Goal: Task Accomplishment & Management: Manage account settings

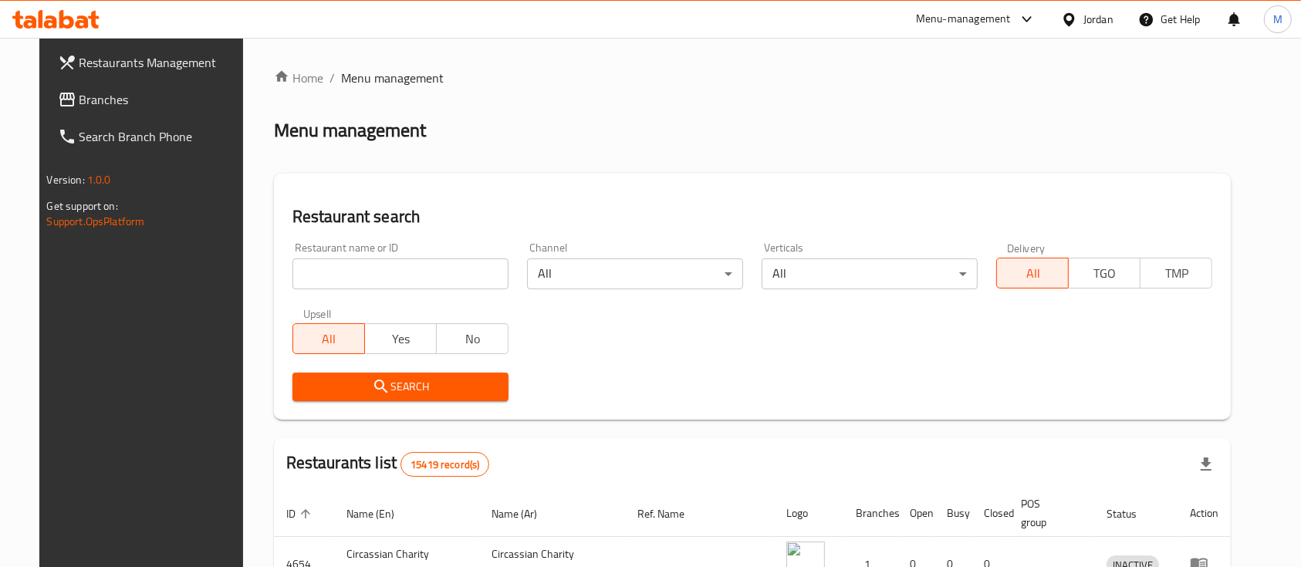
drag, startPoint x: 0, startPoint y: 0, endPoint x: 373, endPoint y: 275, distance: 464.0
click at [373, 275] on input "search" at bounding box center [400, 273] width 216 height 31
type input "s"
type input "Dajaj Al khair"
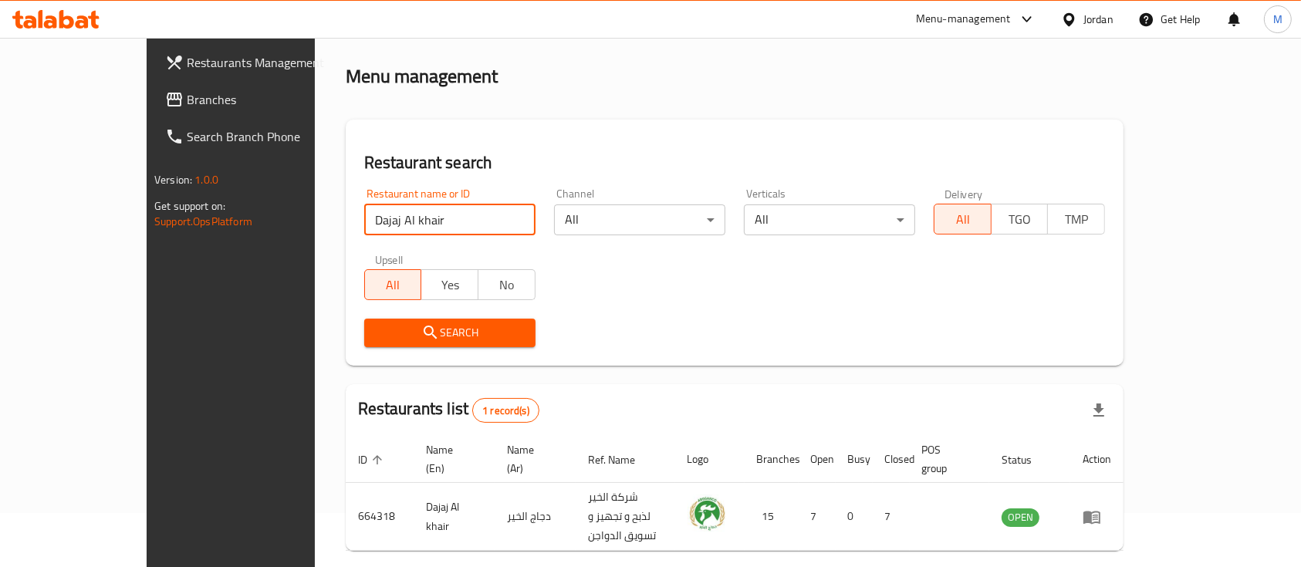
scroll to position [90, 0]
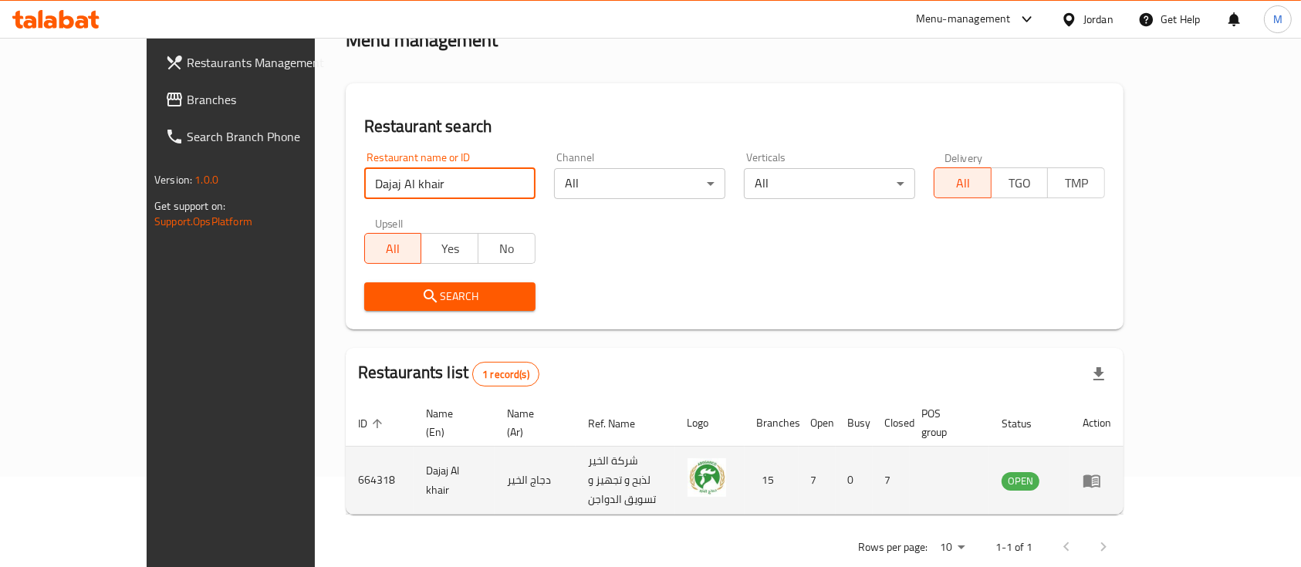
click at [1123, 462] on td "enhanced table" at bounding box center [1096, 481] width 53 height 68
click at [1101, 471] on icon "enhanced table" at bounding box center [1091, 480] width 19 height 19
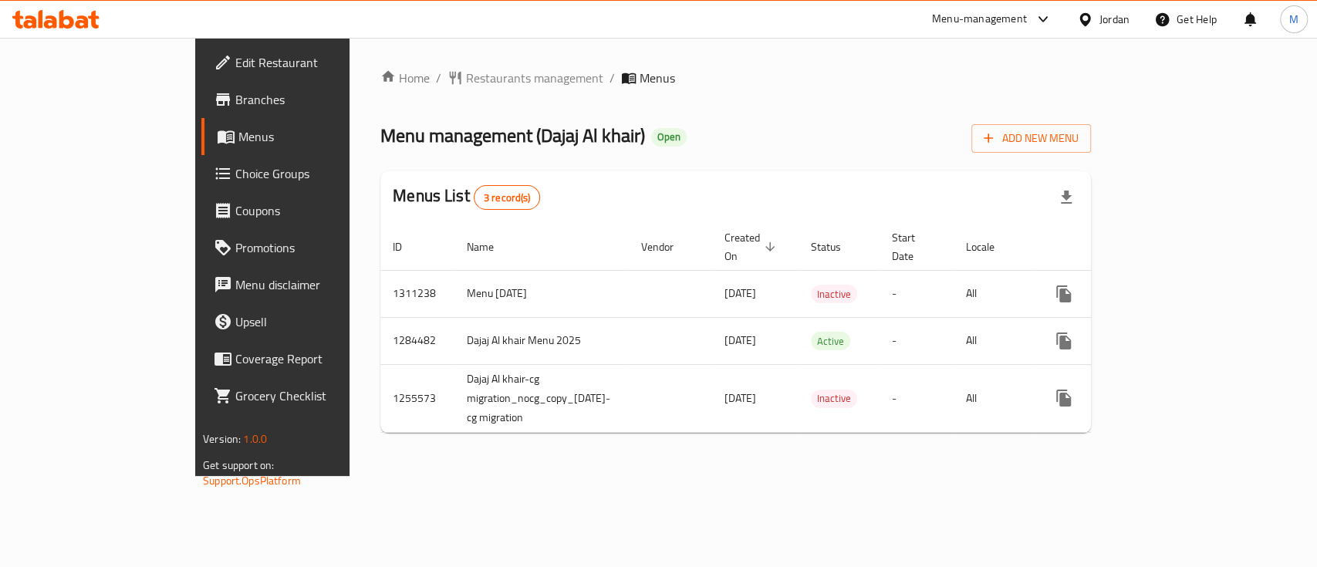
click at [235, 106] on span "Branches" at bounding box center [318, 99] width 167 height 19
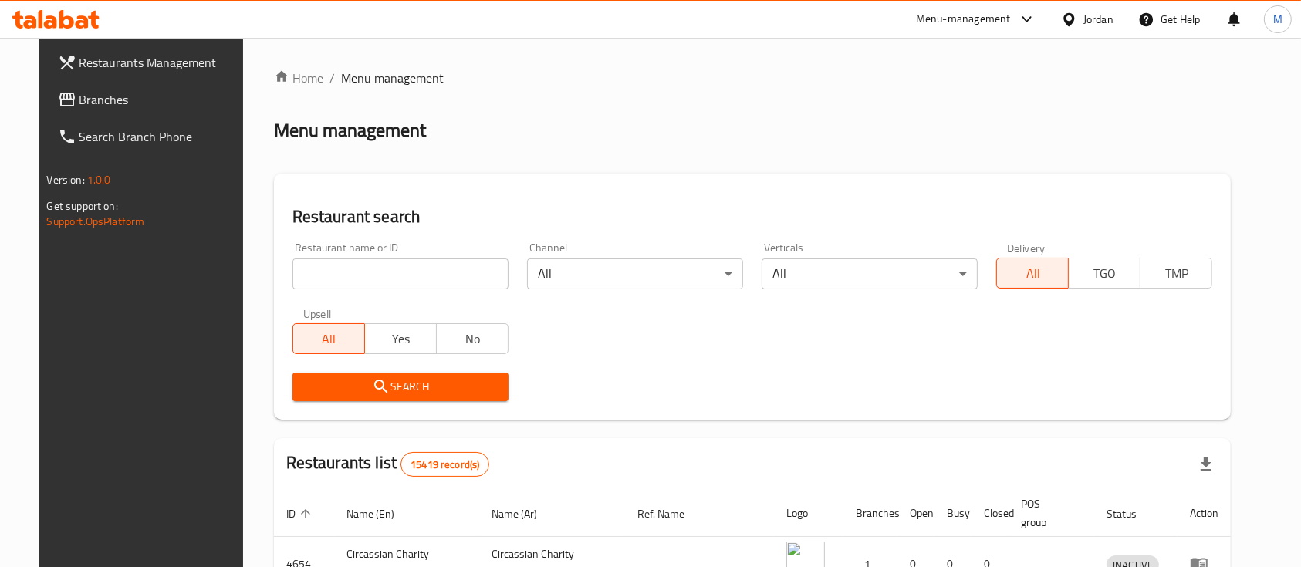
click at [393, 273] on input "search" at bounding box center [400, 273] width 216 height 31
type input "ؤ"
type input "Calevora"
click button "Search" at bounding box center [400, 387] width 216 height 29
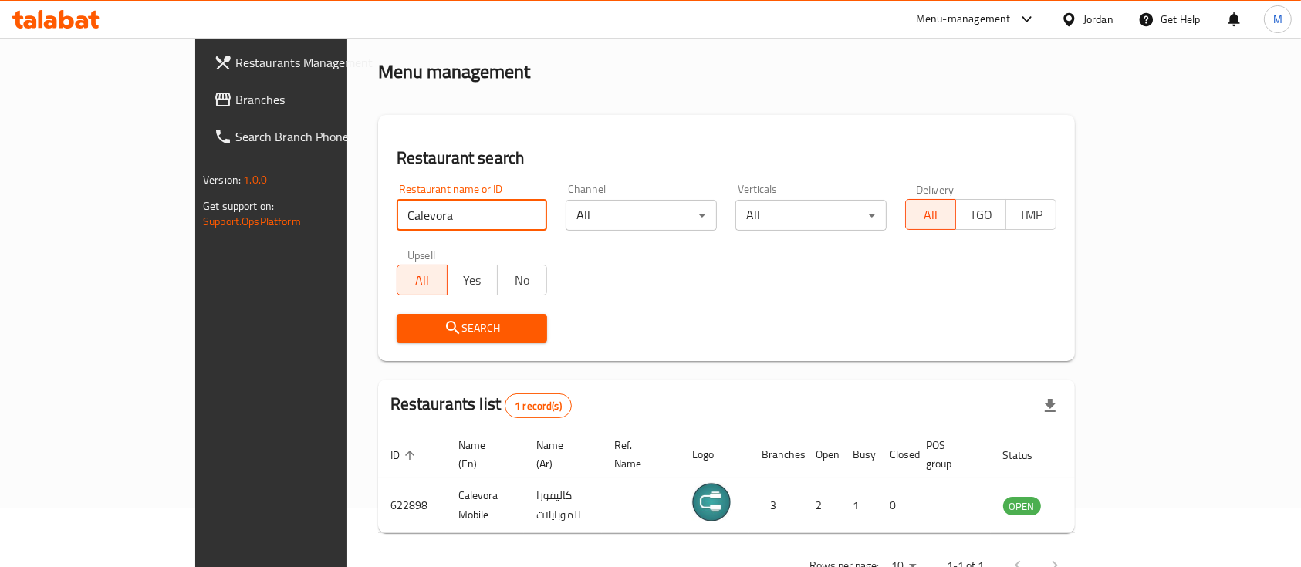
scroll to position [90, 0]
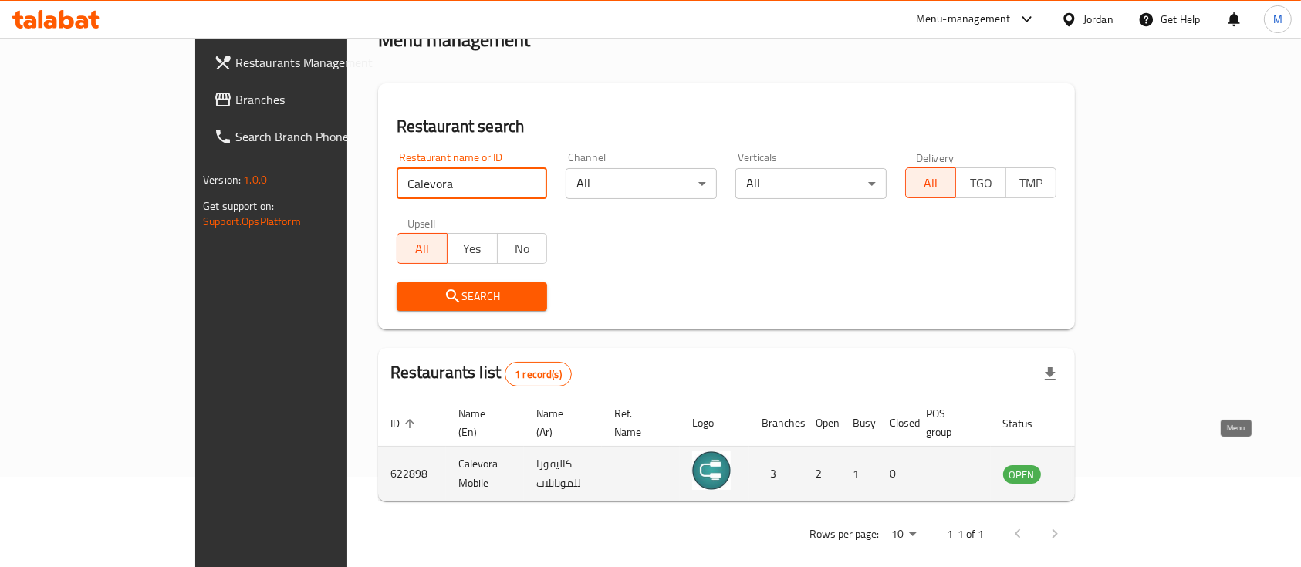
click at [1099, 471] on icon "enhanced table" at bounding box center [1096, 474] width 5 height 6
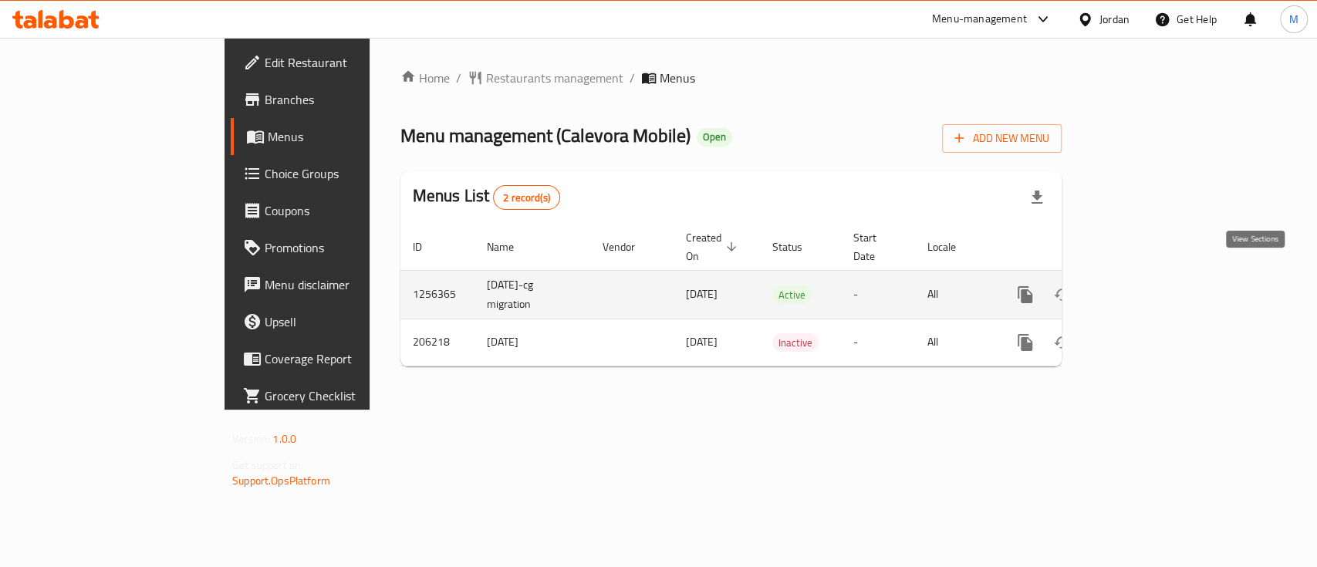
click at [1155, 279] on link "enhanced table" at bounding box center [1136, 294] width 37 height 37
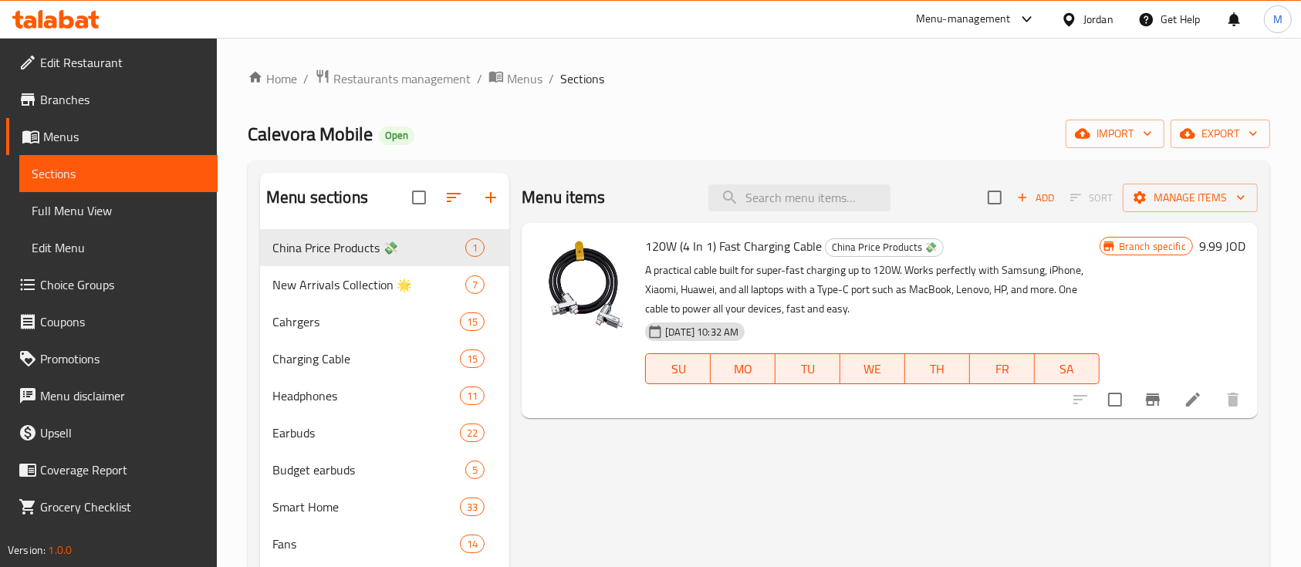
click at [93, 104] on span "Branches" at bounding box center [122, 99] width 165 height 19
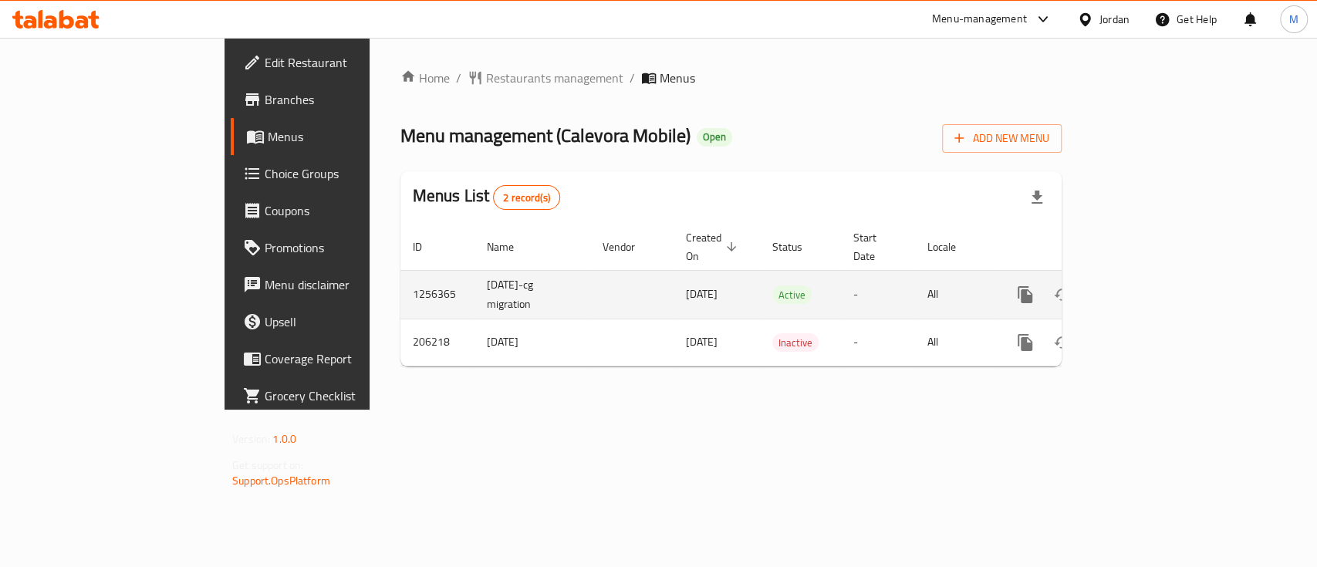
click at [1146, 285] on icon "enhanced table" at bounding box center [1136, 294] width 19 height 19
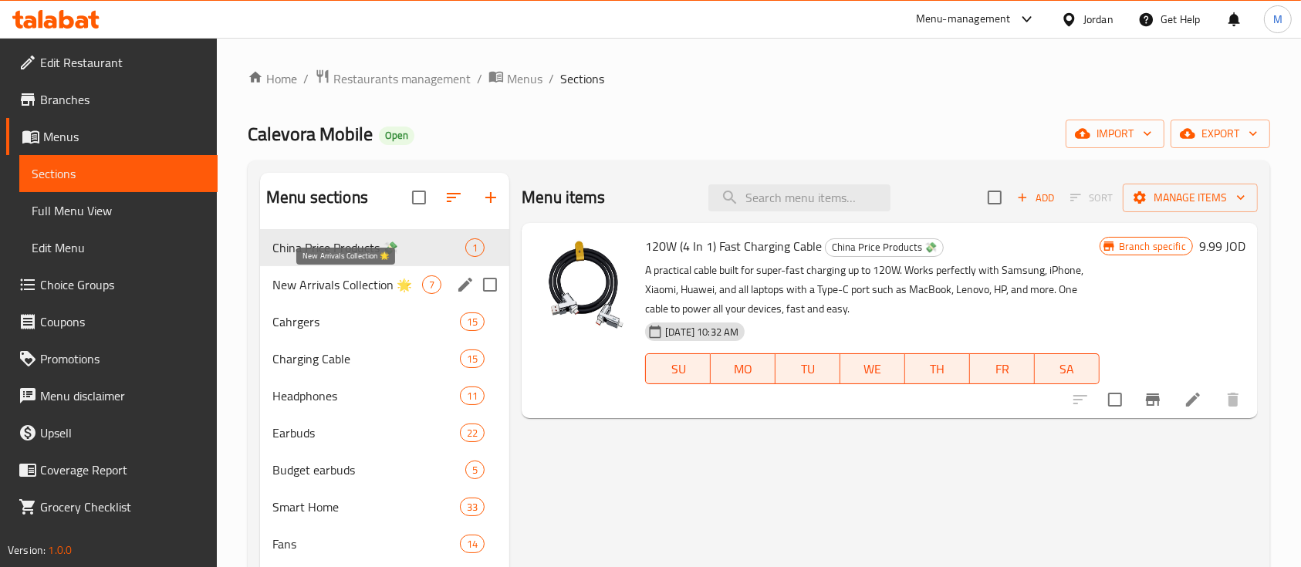
click at [323, 292] on span "New Arrivals Collection 🌟" at bounding box center [347, 284] width 150 height 19
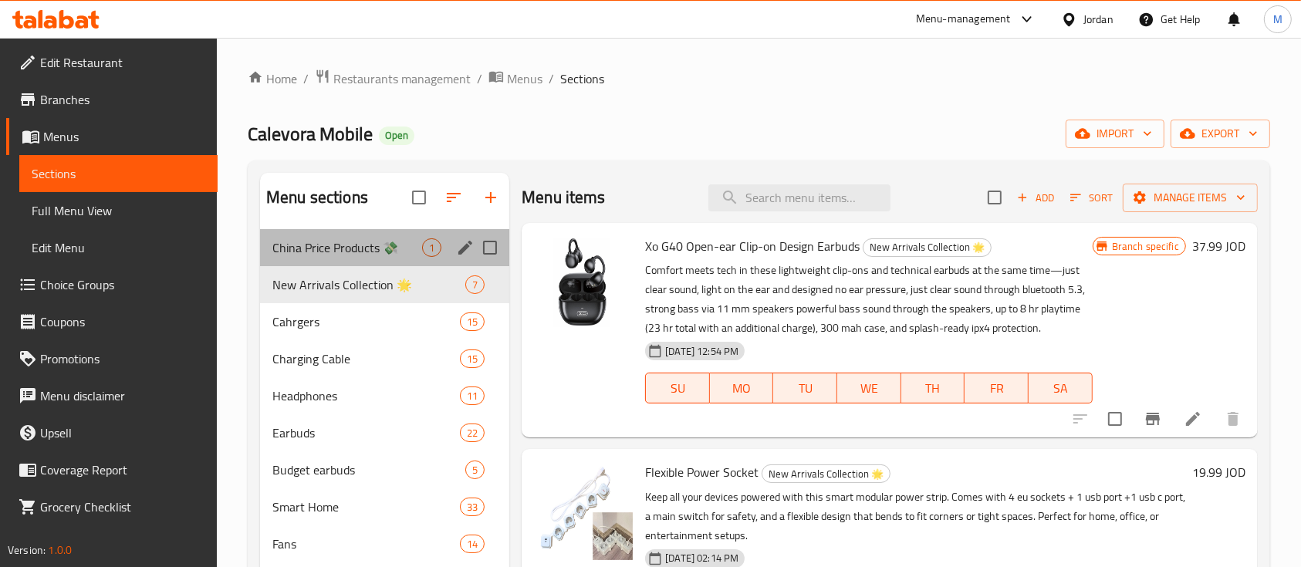
click at [333, 258] on div "China Price Products 💸 1" at bounding box center [384, 247] width 249 height 37
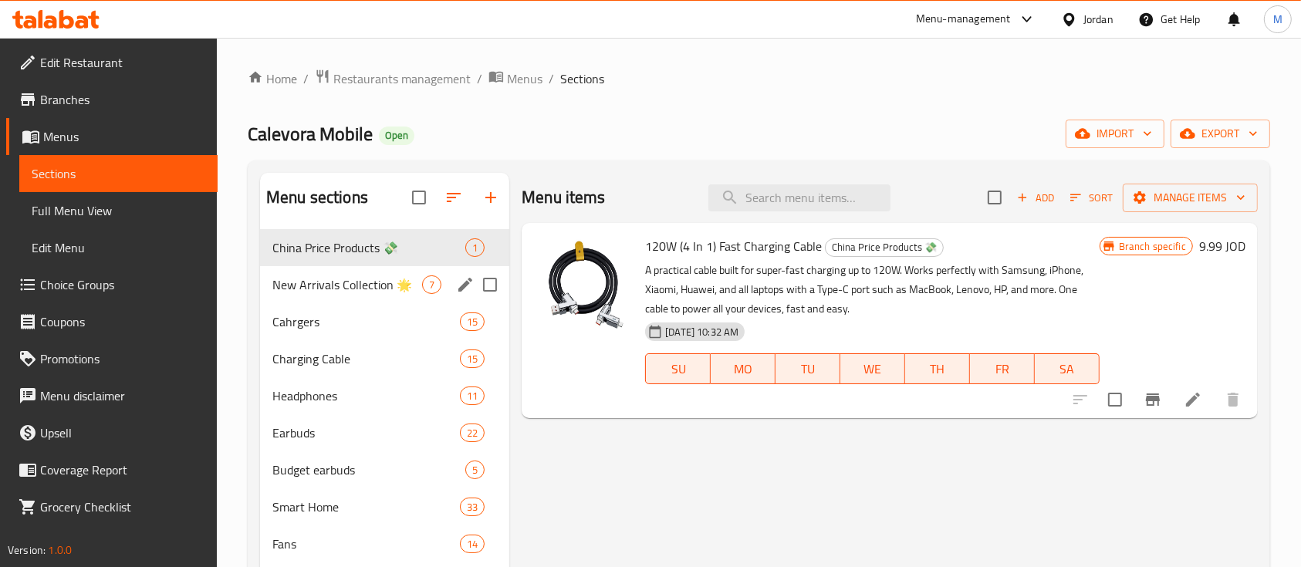
click at [318, 294] on div "New Arrivals Collection 🌟 7" at bounding box center [384, 284] width 249 height 37
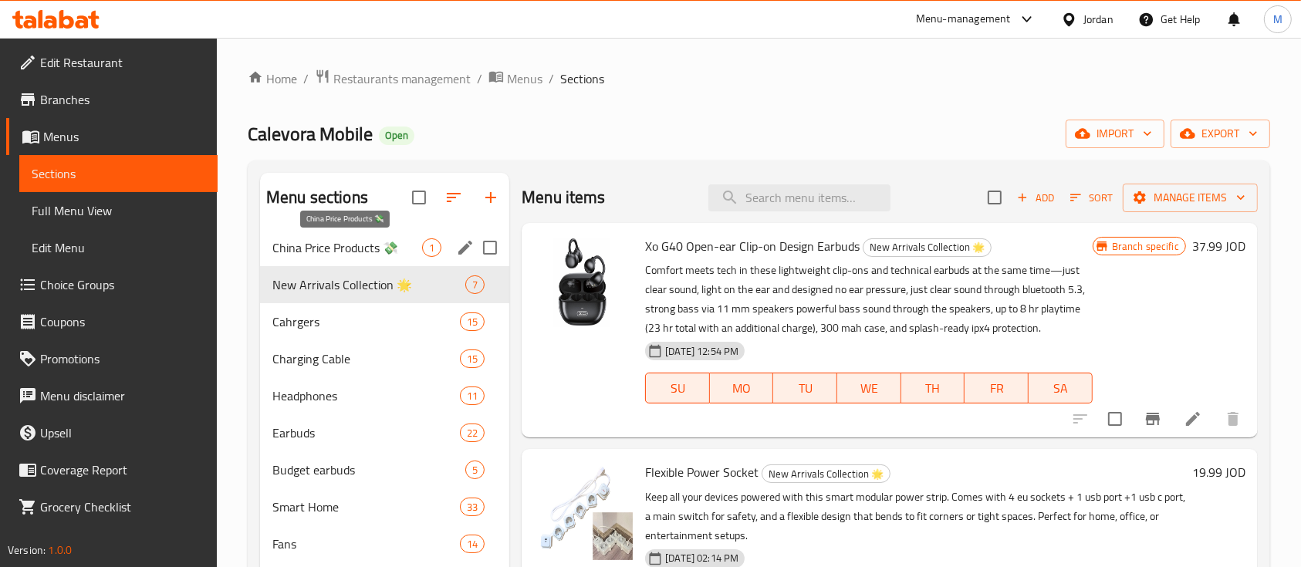
click at [319, 242] on span "China Price Products 💸" at bounding box center [347, 247] width 150 height 19
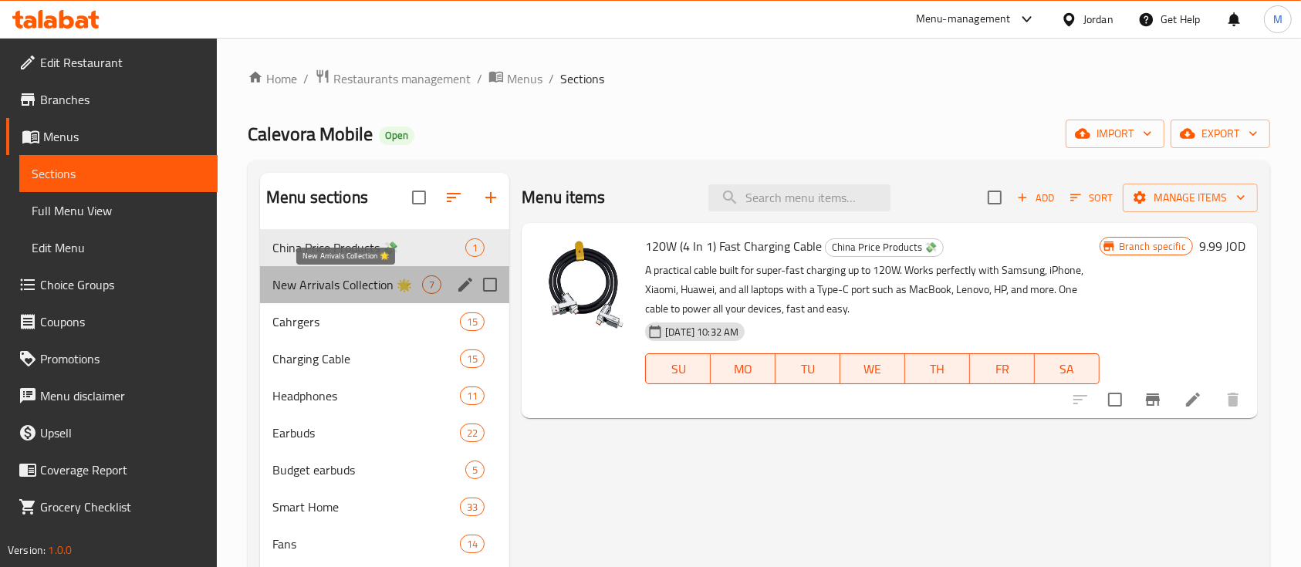
click at [346, 288] on span "New Arrivals Collection 🌟" at bounding box center [347, 284] width 150 height 19
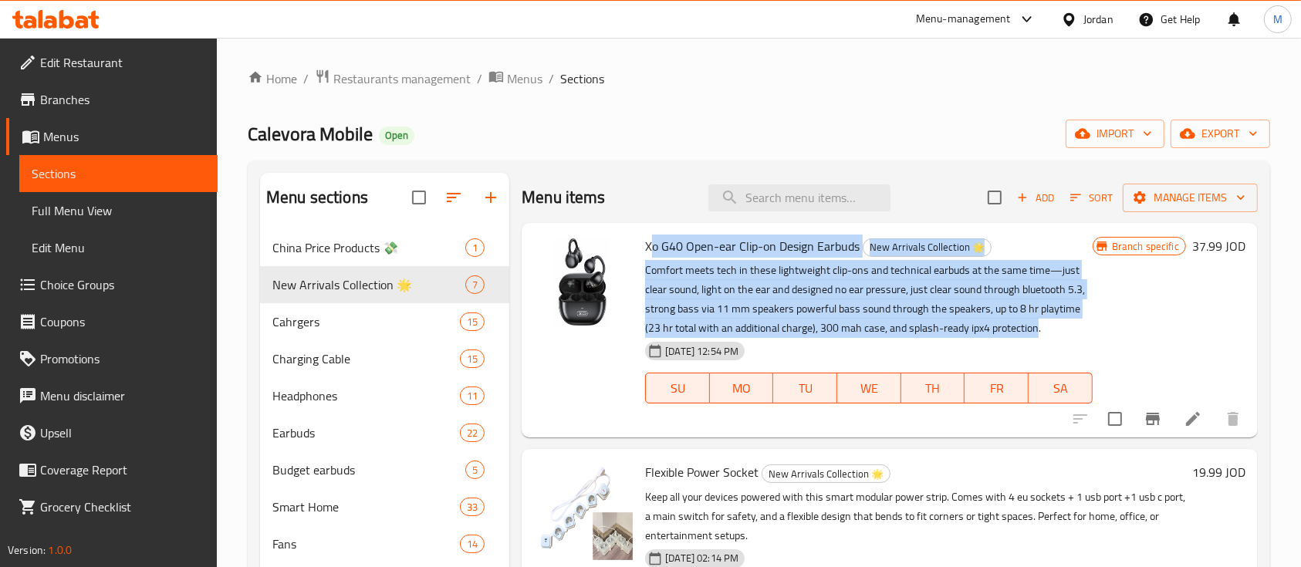
drag, startPoint x: 691, startPoint y: 349, endPoint x: 648, endPoint y: 252, distance: 105.4
click at [648, 252] on div "Xo G40 Open-ear Clip-on Design Earbuds New Arrivals Collection 🌟 Comfort meets …" at bounding box center [868, 330] width 459 height 202
click at [702, 272] on p "Comfort meets tech in these lightweight clip-ons and technical earbuds at the s…" at bounding box center [868, 299] width 447 height 77
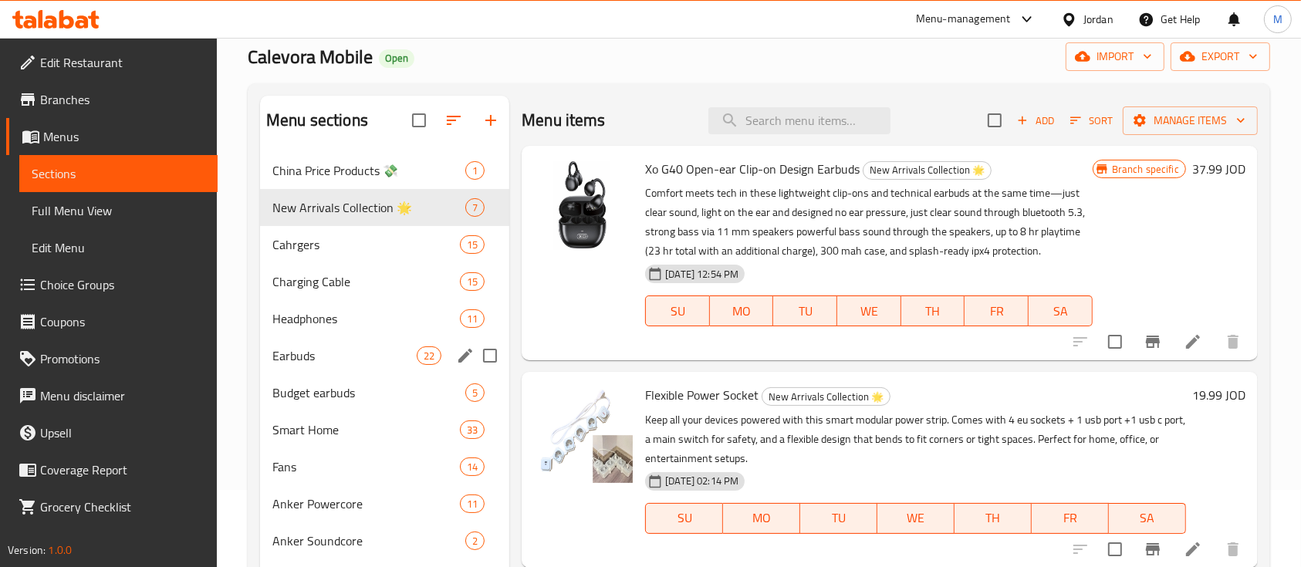
scroll to position [103, 0]
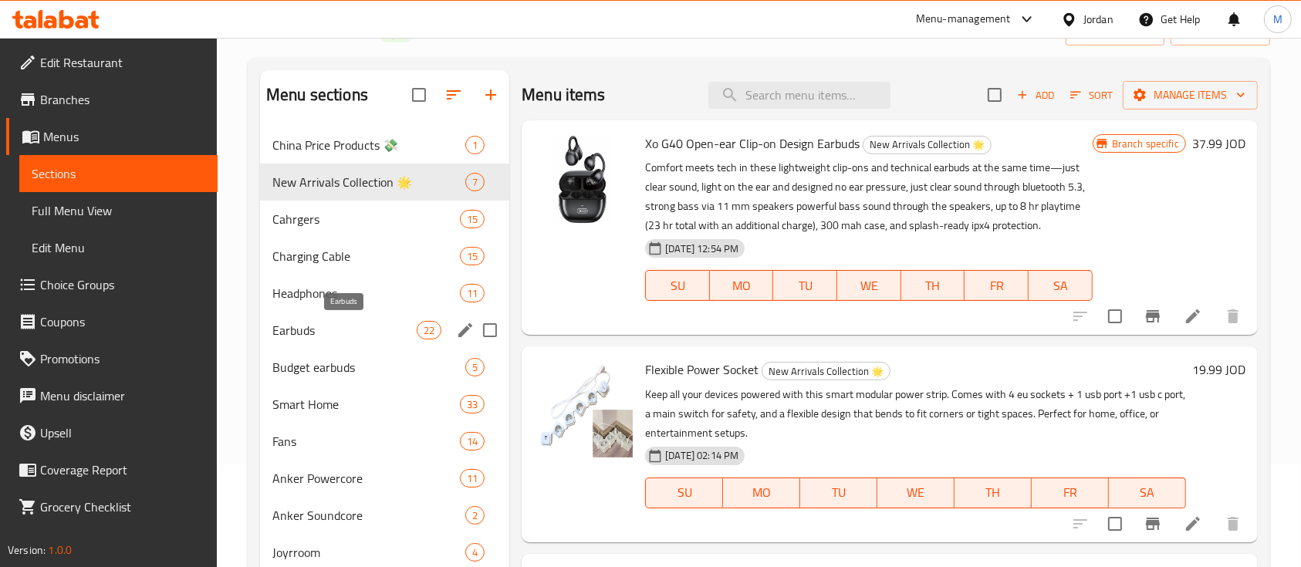
drag, startPoint x: 328, startPoint y: 335, endPoint x: 375, endPoint y: 336, distance: 47.1
click at [329, 337] on span "Earbuds" at bounding box center [344, 330] width 144 height 19
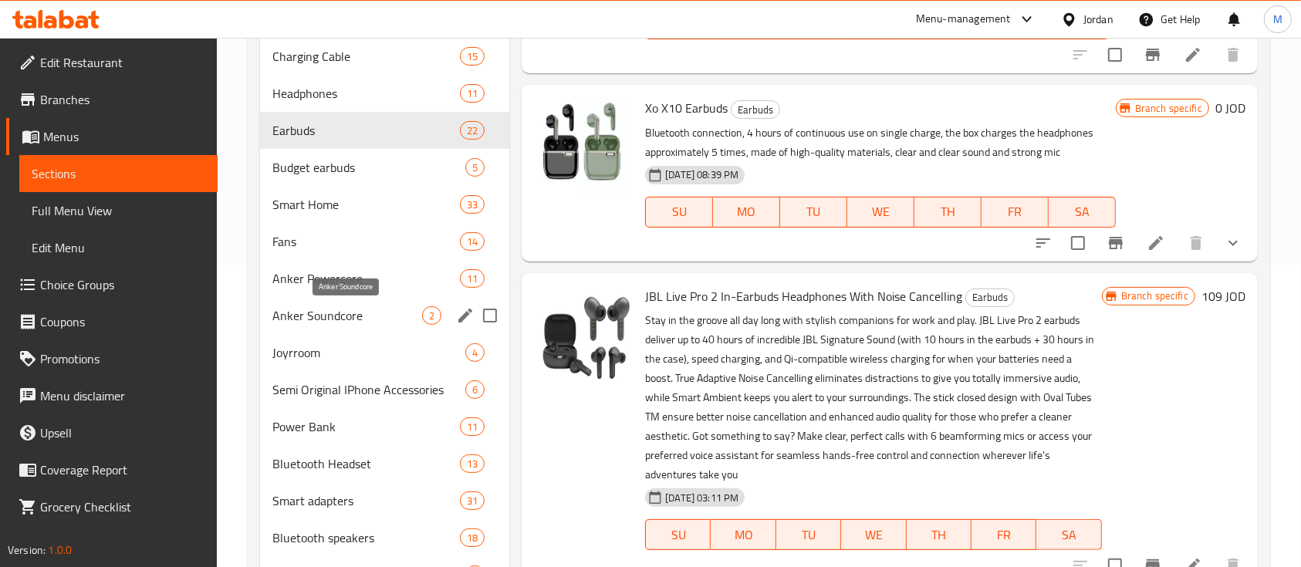
scroll to position [299, 0]
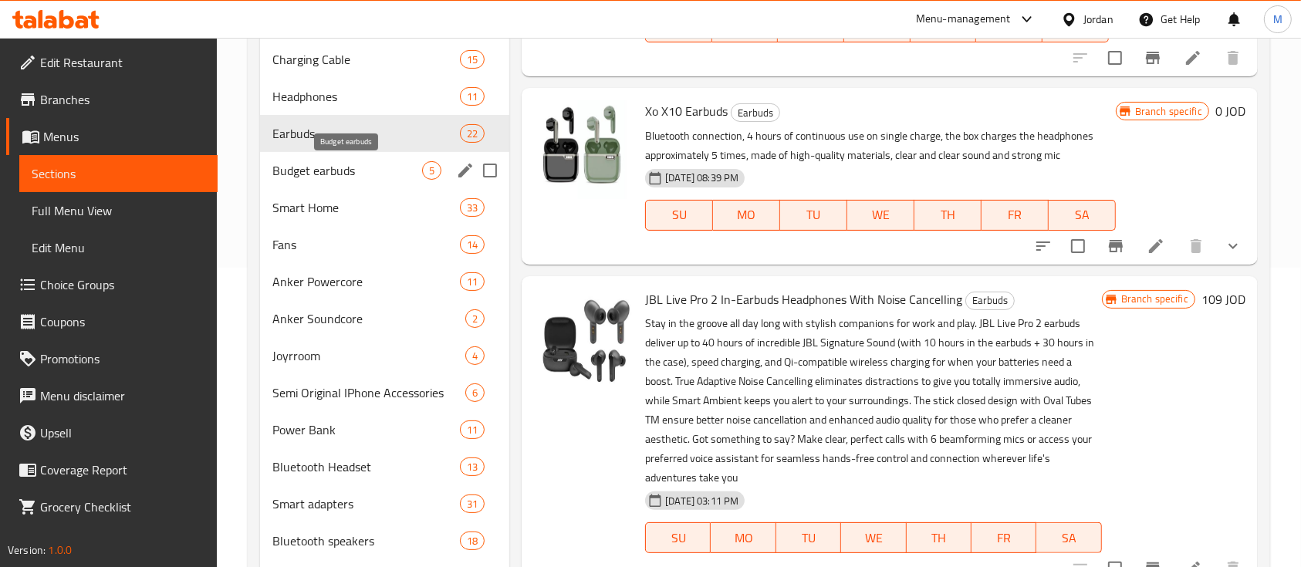
click at [366, 172] on span "Budget earbuds" at bounding box center [347, 170] width 150 height 19
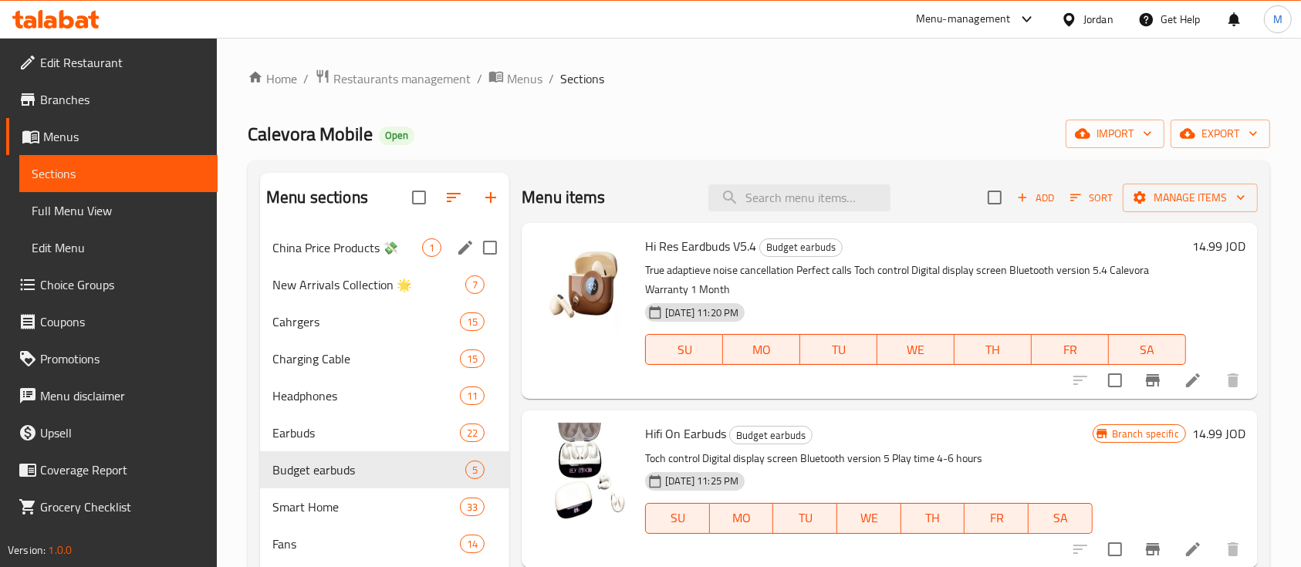
click at [357, 262] on div "China Price Products 💸 1" at bounding box center [384, 247] width 249 height 37
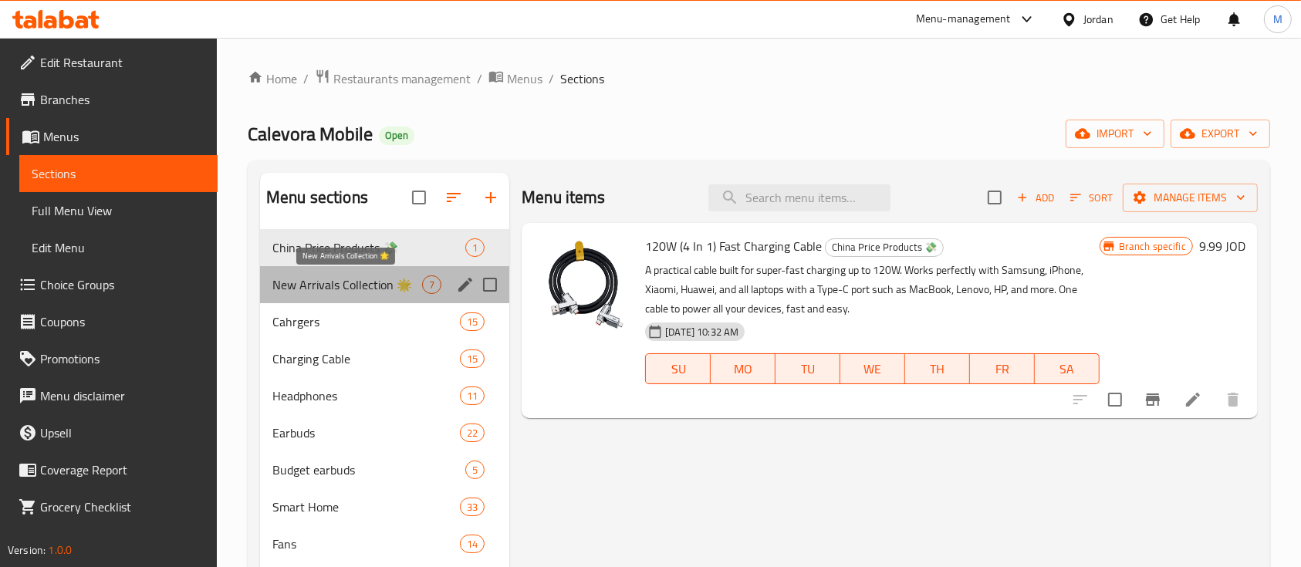
click at [358, 289] on span "New Arrivals Collection 🌟" at bounding box center [347, 284] width 150 height 19
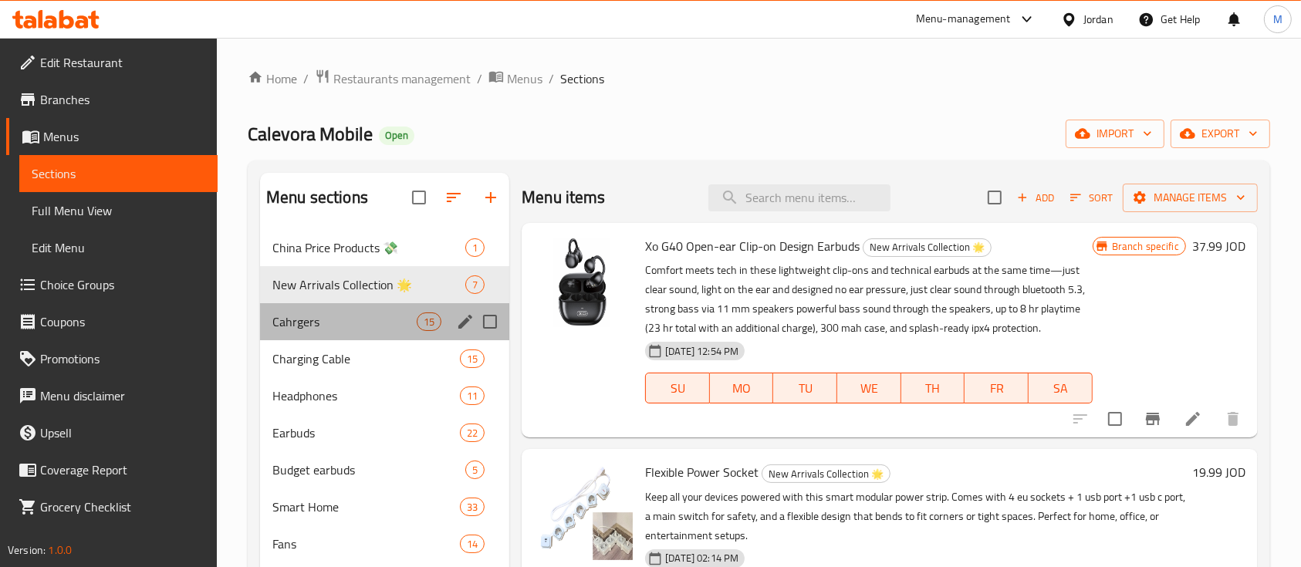
click at [367, 310] on div "Cahrgers 15" at bounding box center [384, 321] width 249 height 37
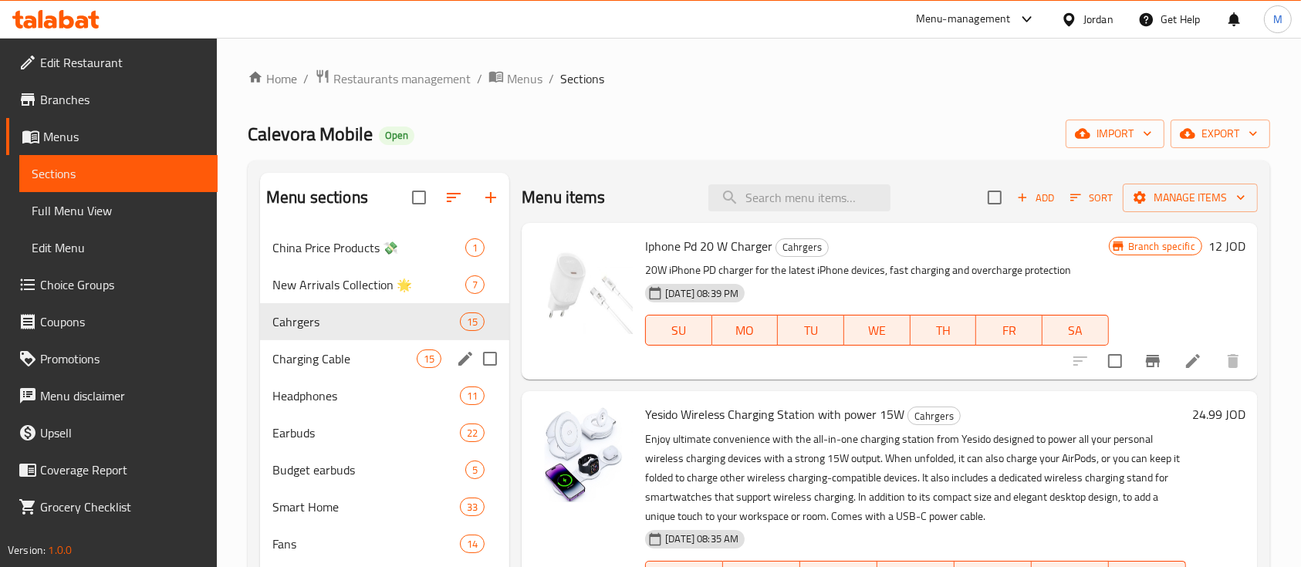
click at [383, 358] on span "Charging Cable" at bounding box center [344, 359] width 144 height 19
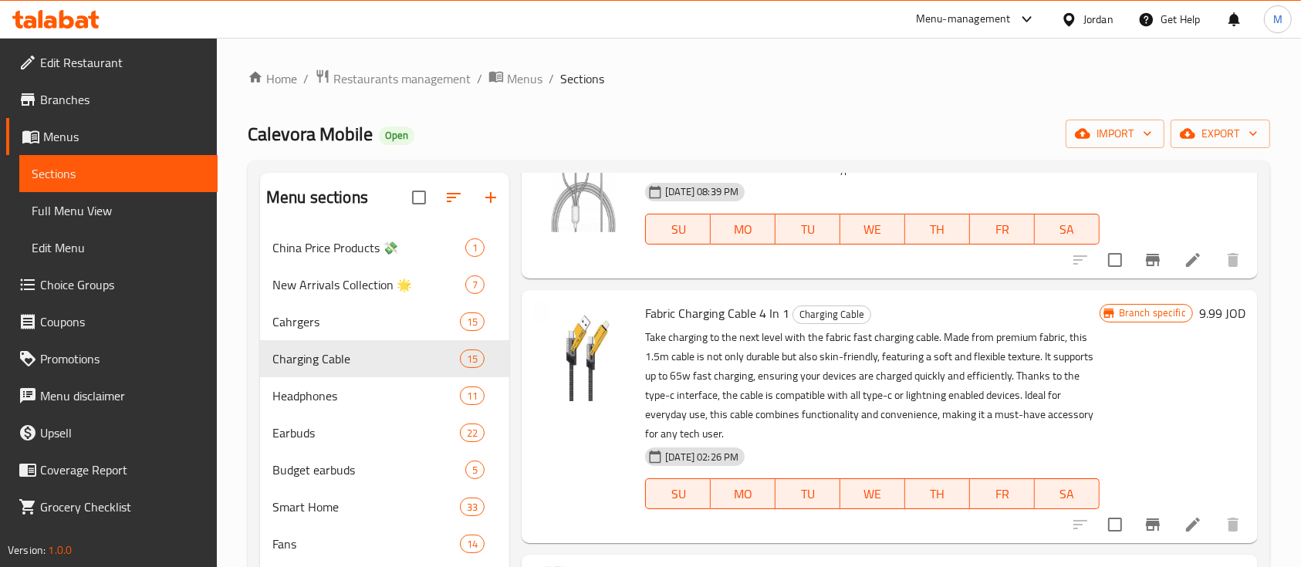
scroll to position [309, 0]
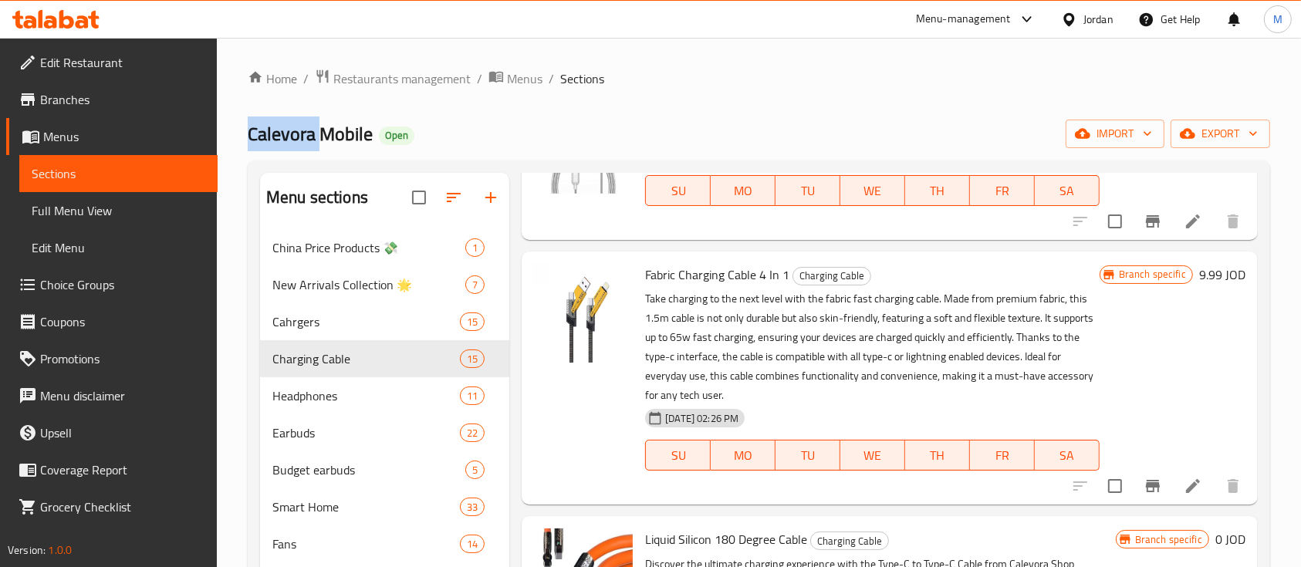
drag, startPoint x: 252, startPoint y: 133, endPoint x: 322, endPoint y: 133, distance: 70.2
click at [322, 133] on span "Calevora Mobile" at bounding box center [310, 134] width 125 height 35
copy span "Calevora"
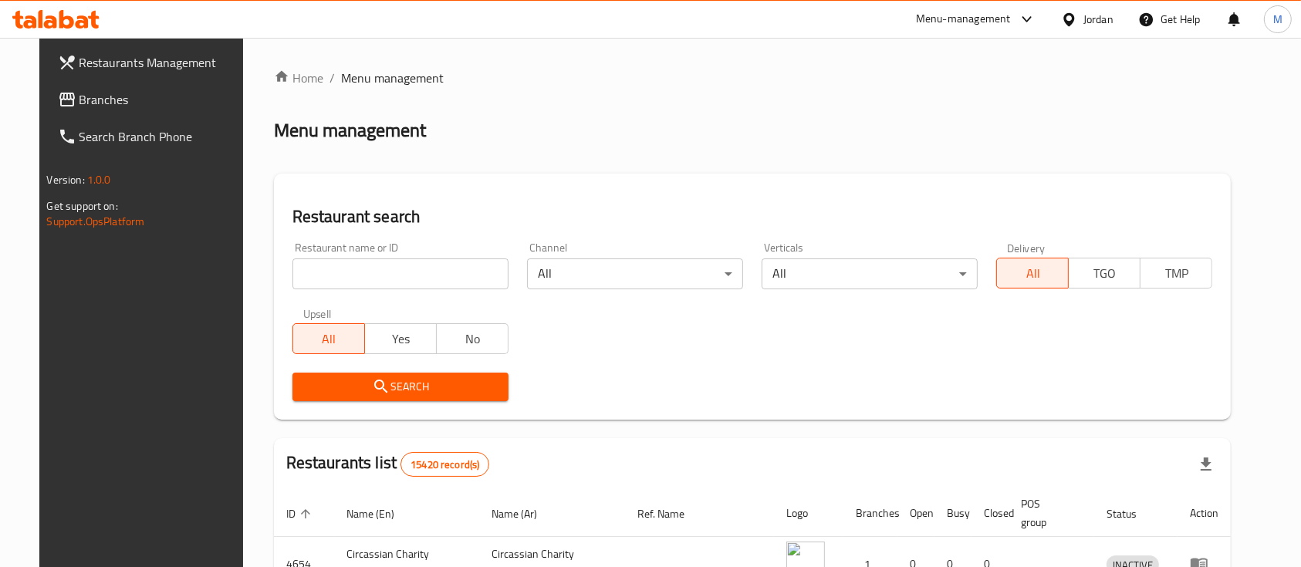
click at [130, 59] on span "Restaurants Management" at bounding box center [161, 62] width 165 height 19
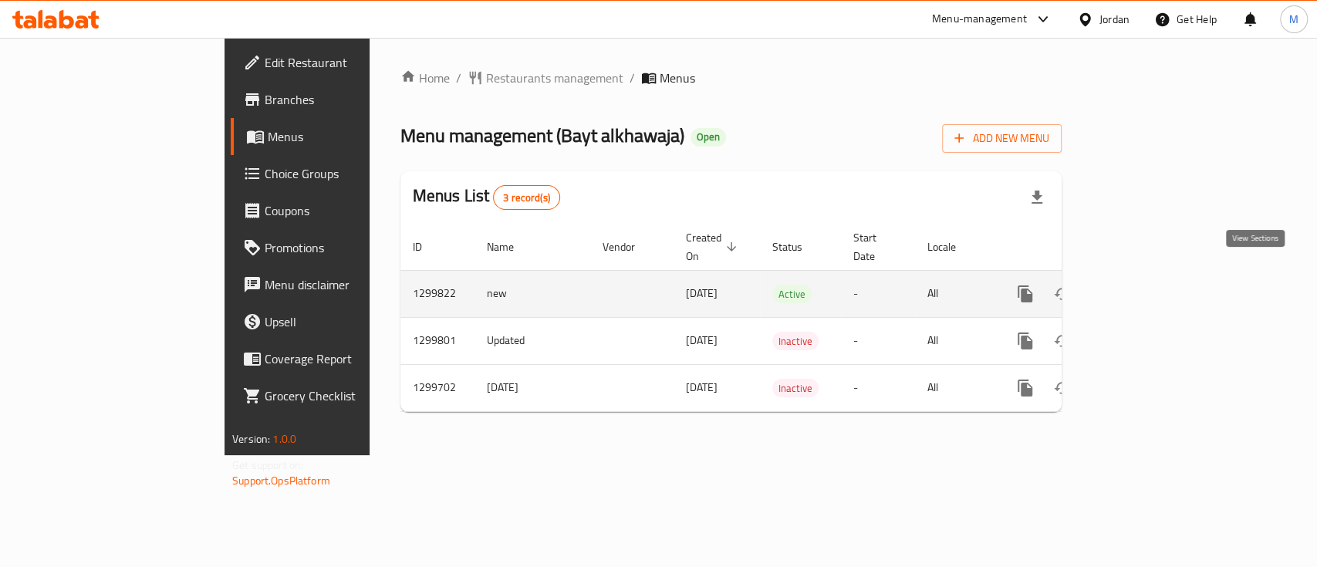
click at [1146, 285] on icon "enhanced table" at bounding box center [1136, 294] width 19 height 19
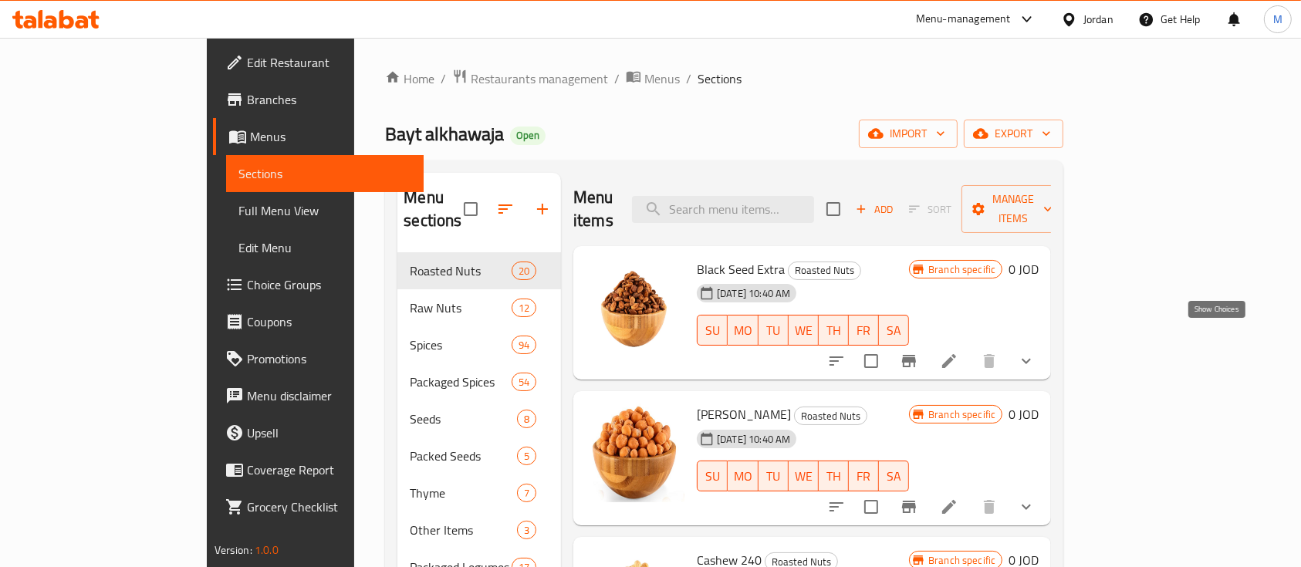
click at [1035, 352] on icon "show more" at bounding box center [1026, 361] width 19 height 19
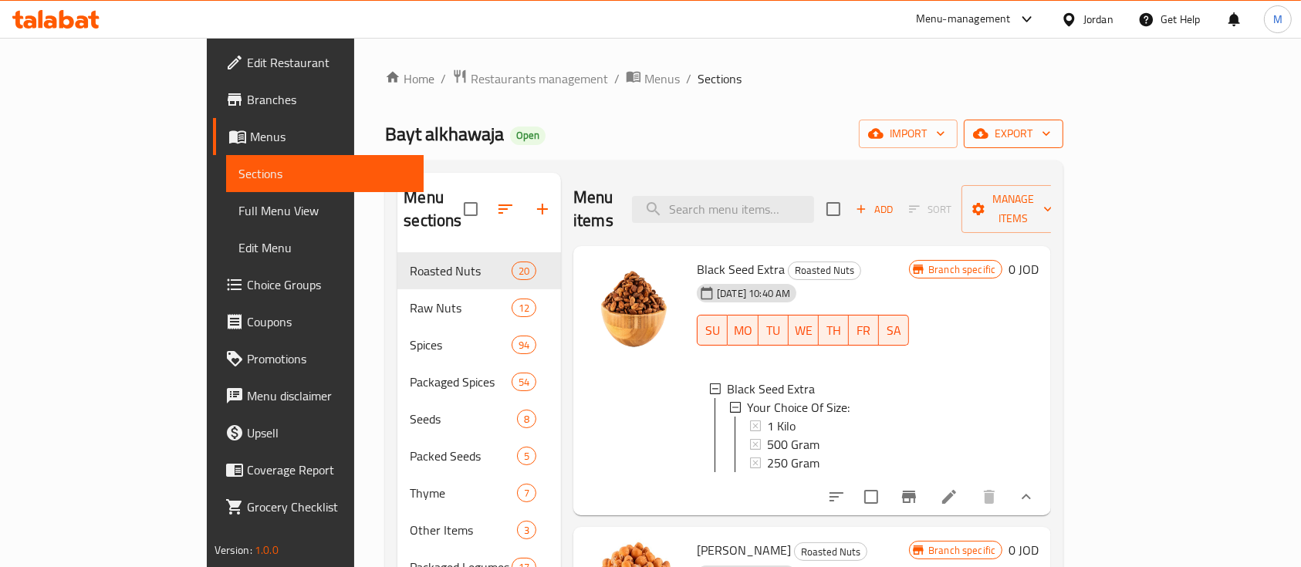
click at [1063, 147] on button "export" at bounding box center [1014, 134] width 100 height 29
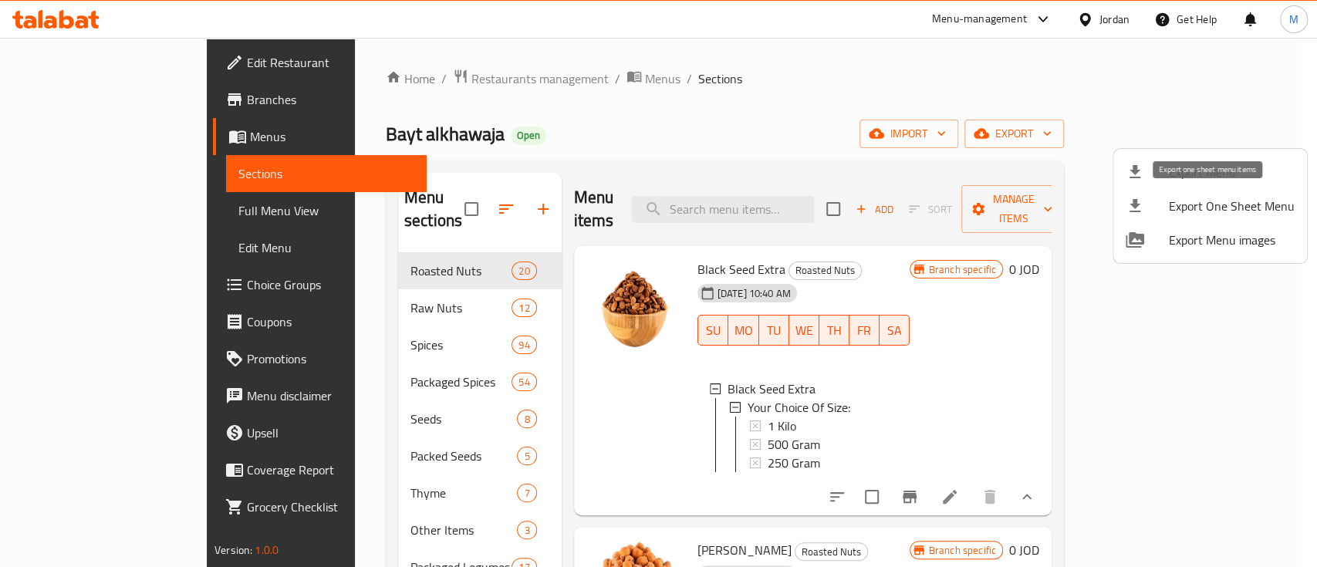
click at [1234, 211] on span "Export One Sheet Menu" at bounding box center [1232, 206] width 126 height 19
click at [435, 76] on div at bounding box center [658, 283] width 1317 height 567
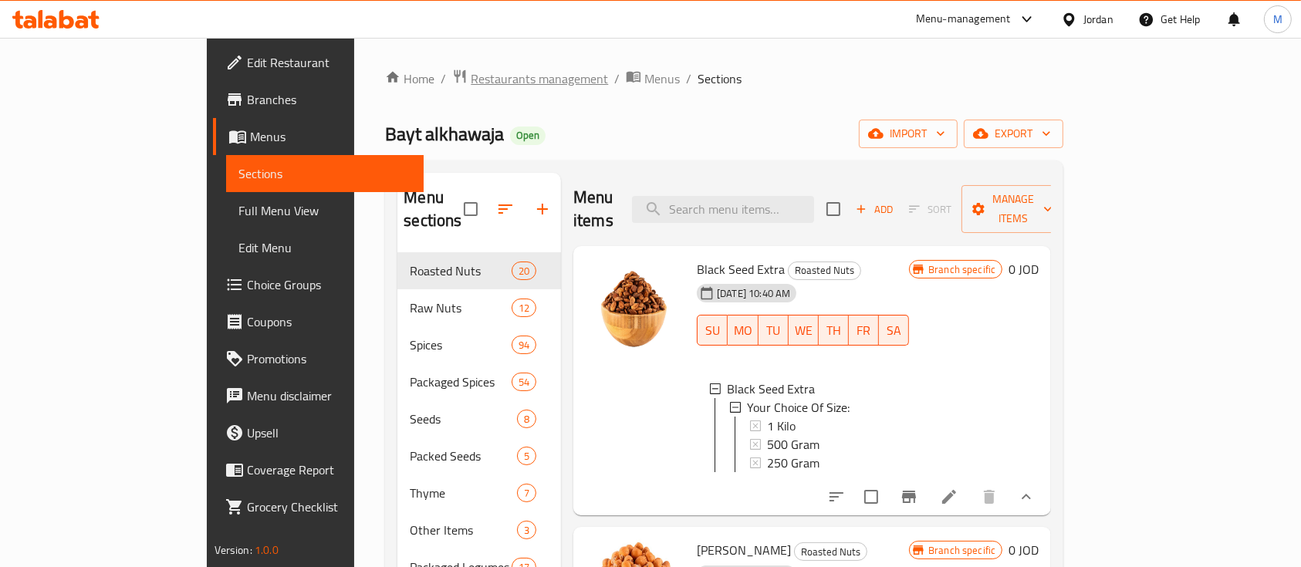
click at [471, 76] on span "Restaurants management" at bounding box center [539, 78] width 137 height 19
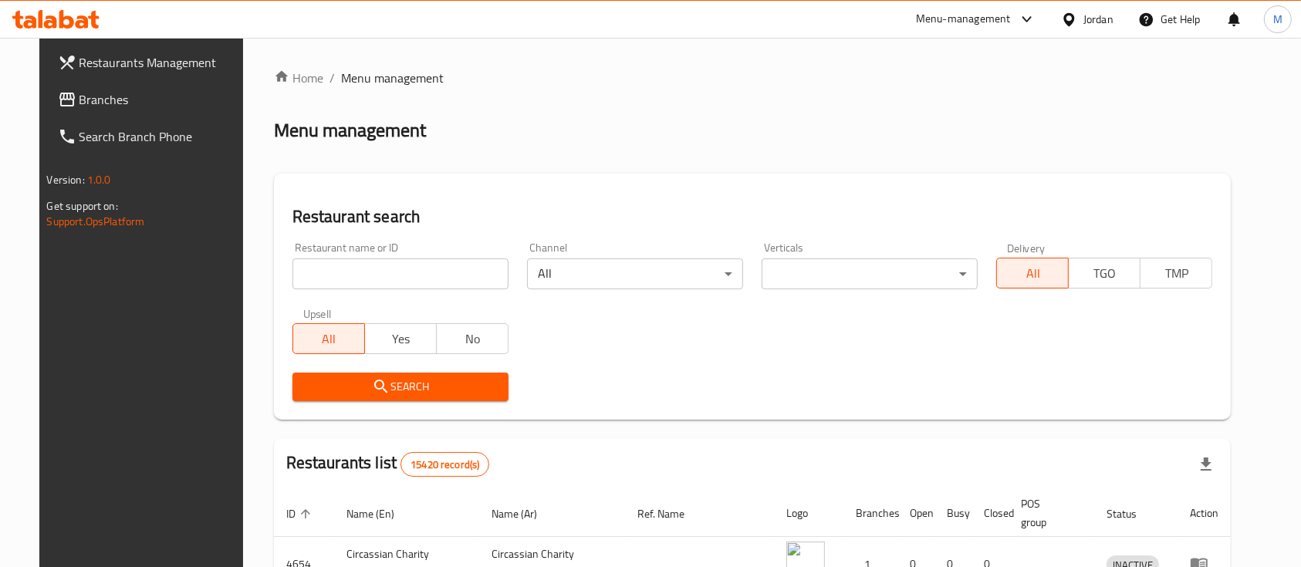
click at [404, 275] on input "search" at bounding box center [400, 273] width 216 height 31
paste input "Datery shop"
click at [441, 387] on span "Search" at bounding box center [400, 386] width 191 height 19
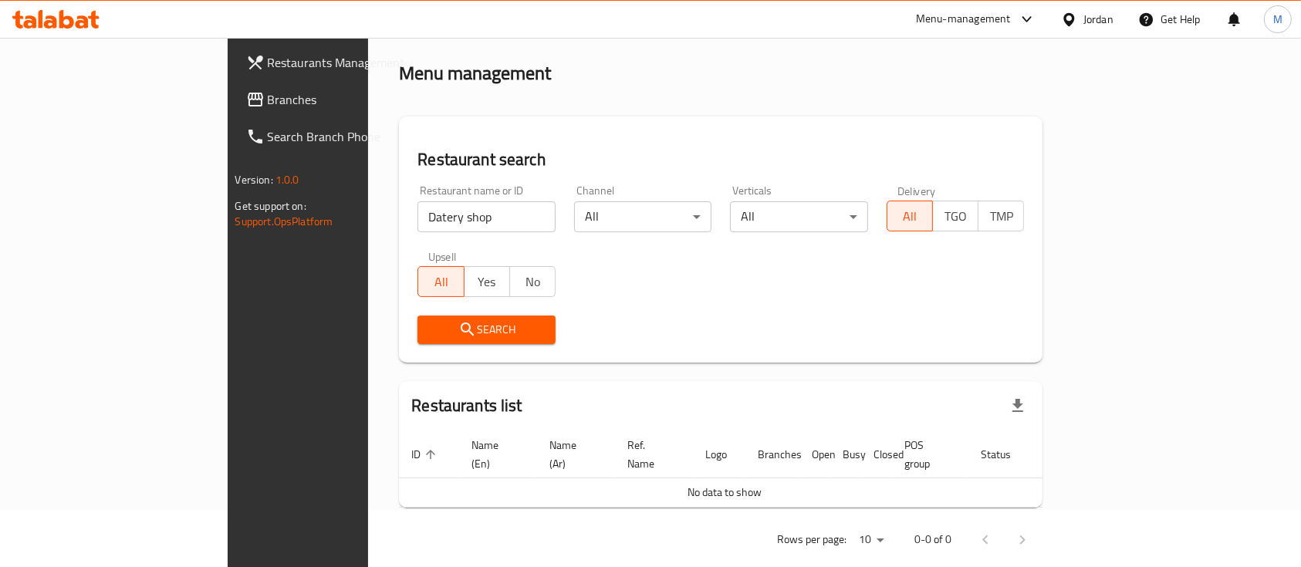
scroll to position [62, 0]
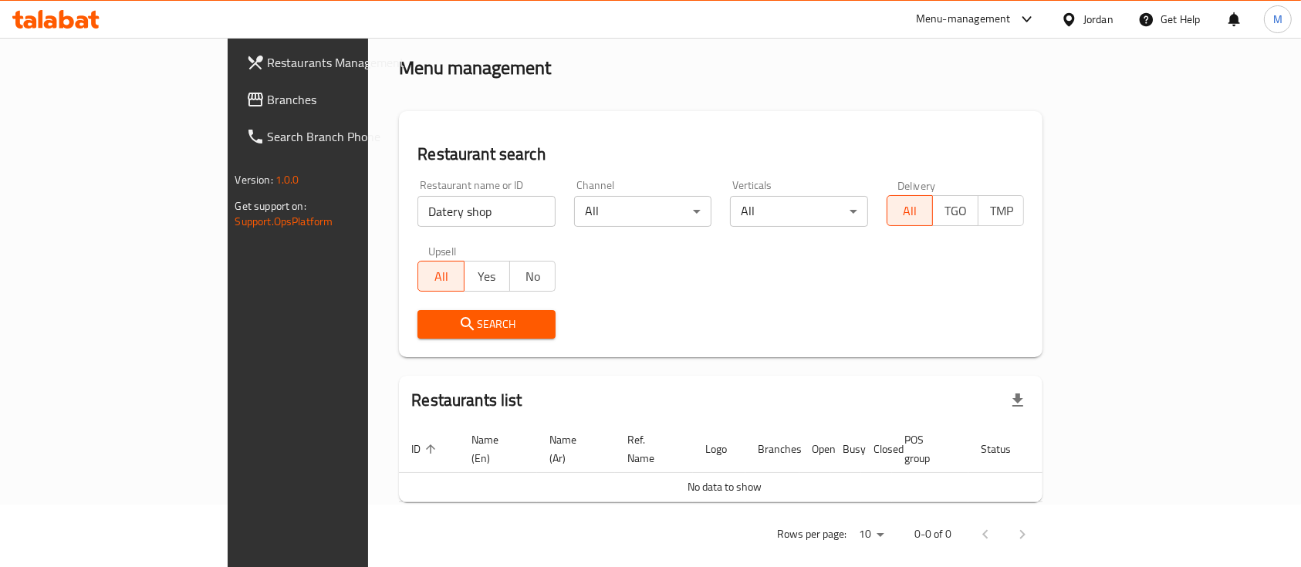
click at [417, 210] on input "Datery shop" at bounding box center [486, 211] width 138 height 31
type input "Datery"
click button "Search" at bounding box center [486, 324] width 138 height 29
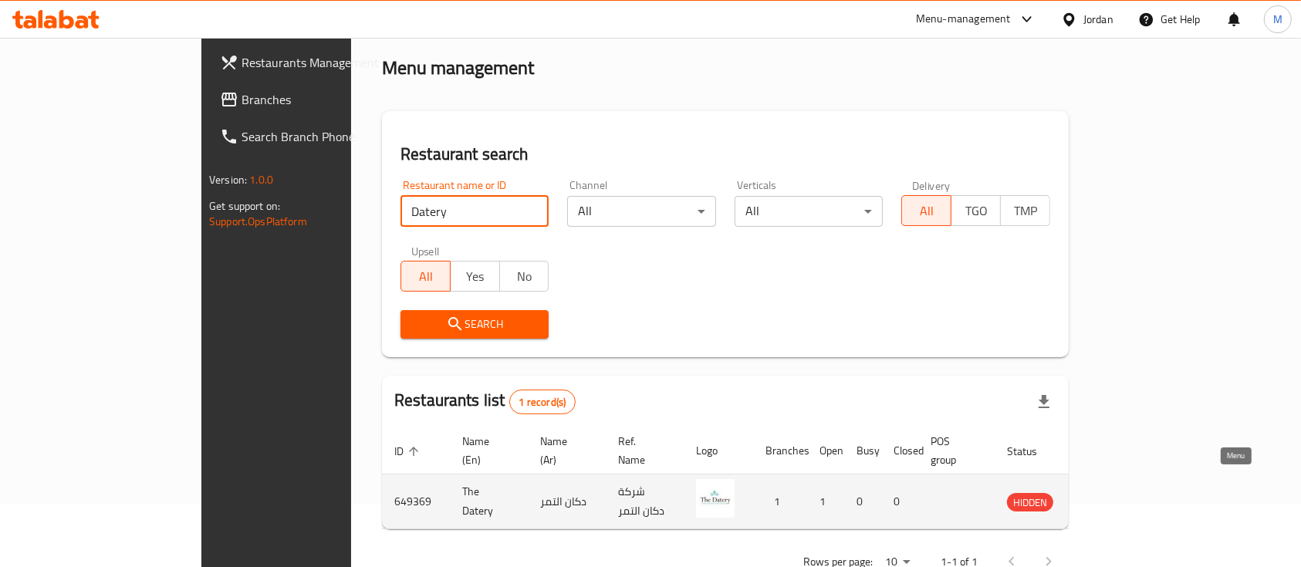
click at [1106, 492] on icon "enhanced table" at bounding box center [1097, 501] width 19 height 19
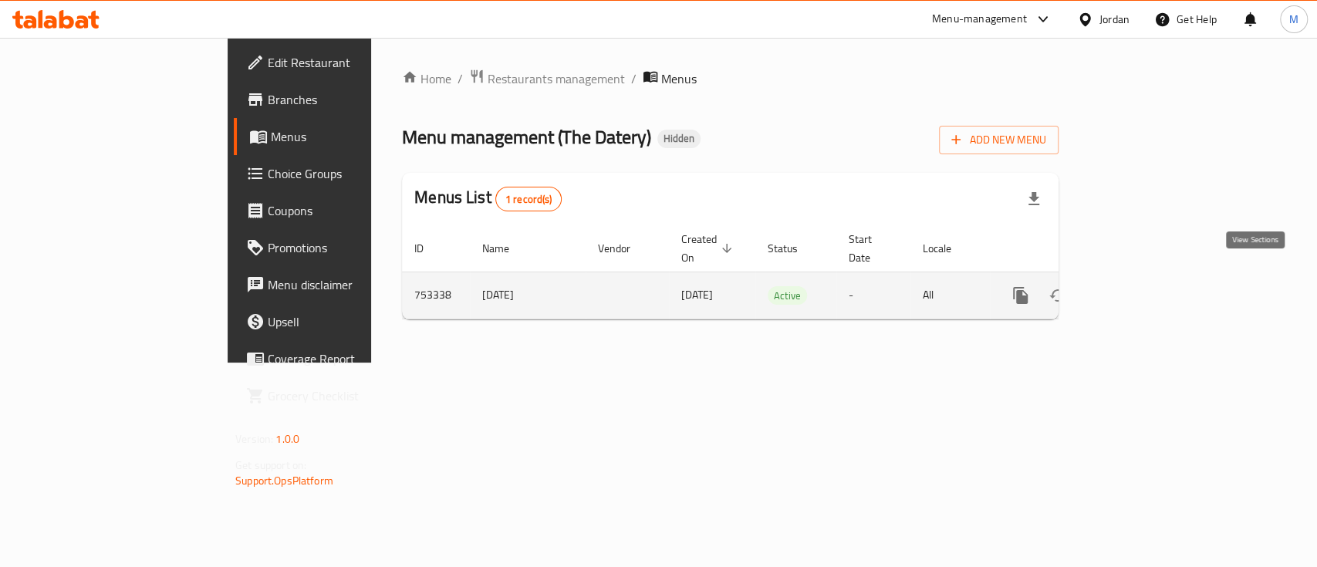
click at [1141, 286] on icon "enhanced table" at bounding box center [1132, 295] width 19 height 19
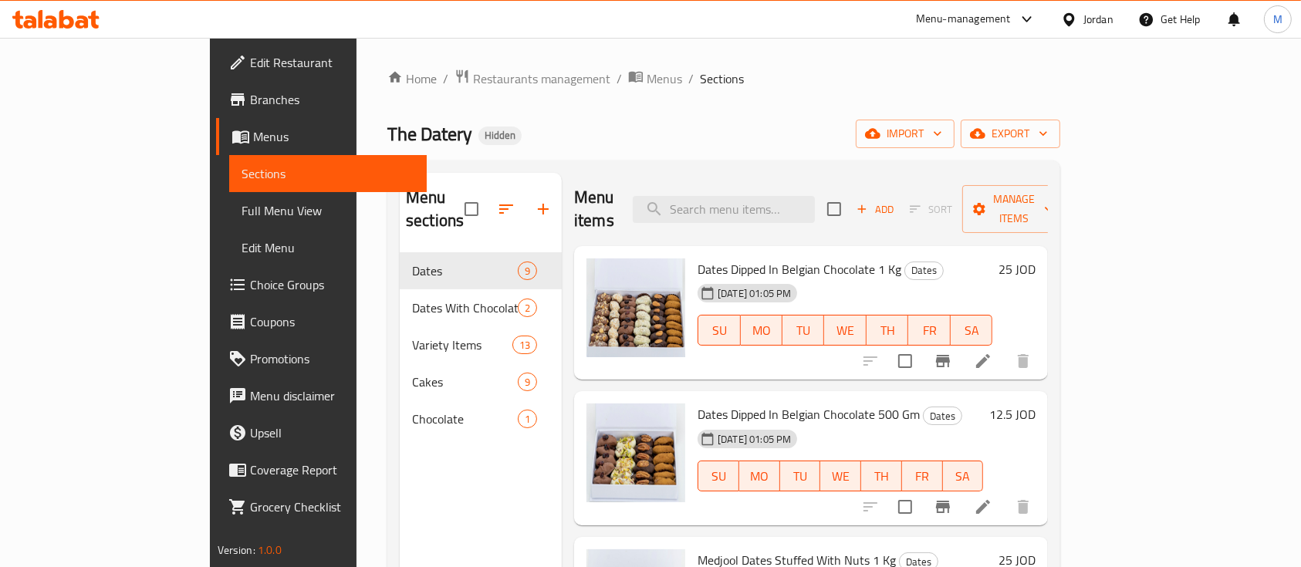
click at [250, 103] on span "Branches" at bounding box center [332, 99] width 165 height 19
